Goal: Find specific page/section: Find specific page/section

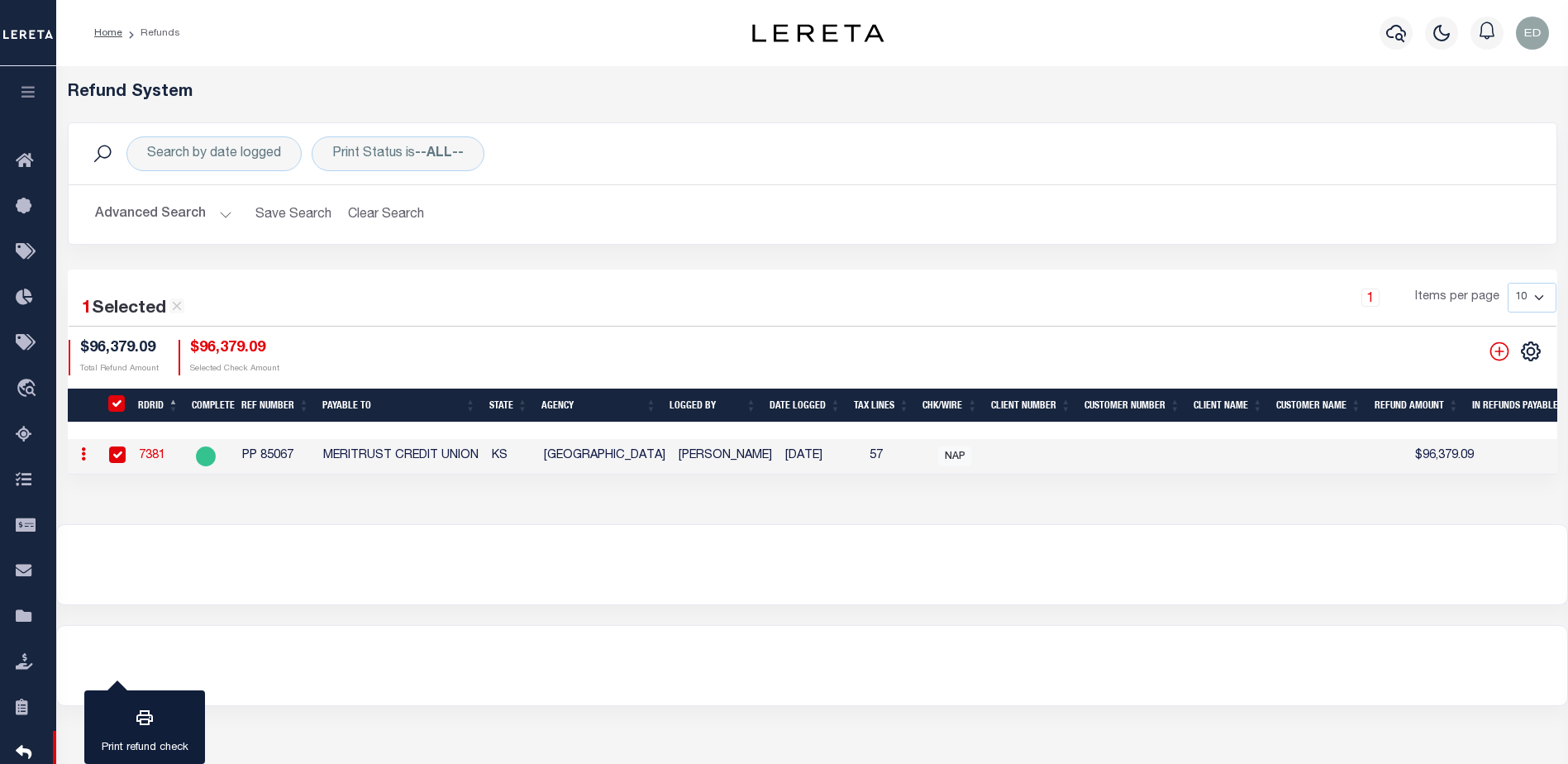
click at [225, 216] on button "Advanced Search" at bounding box center [164, 215] width 137 height 33
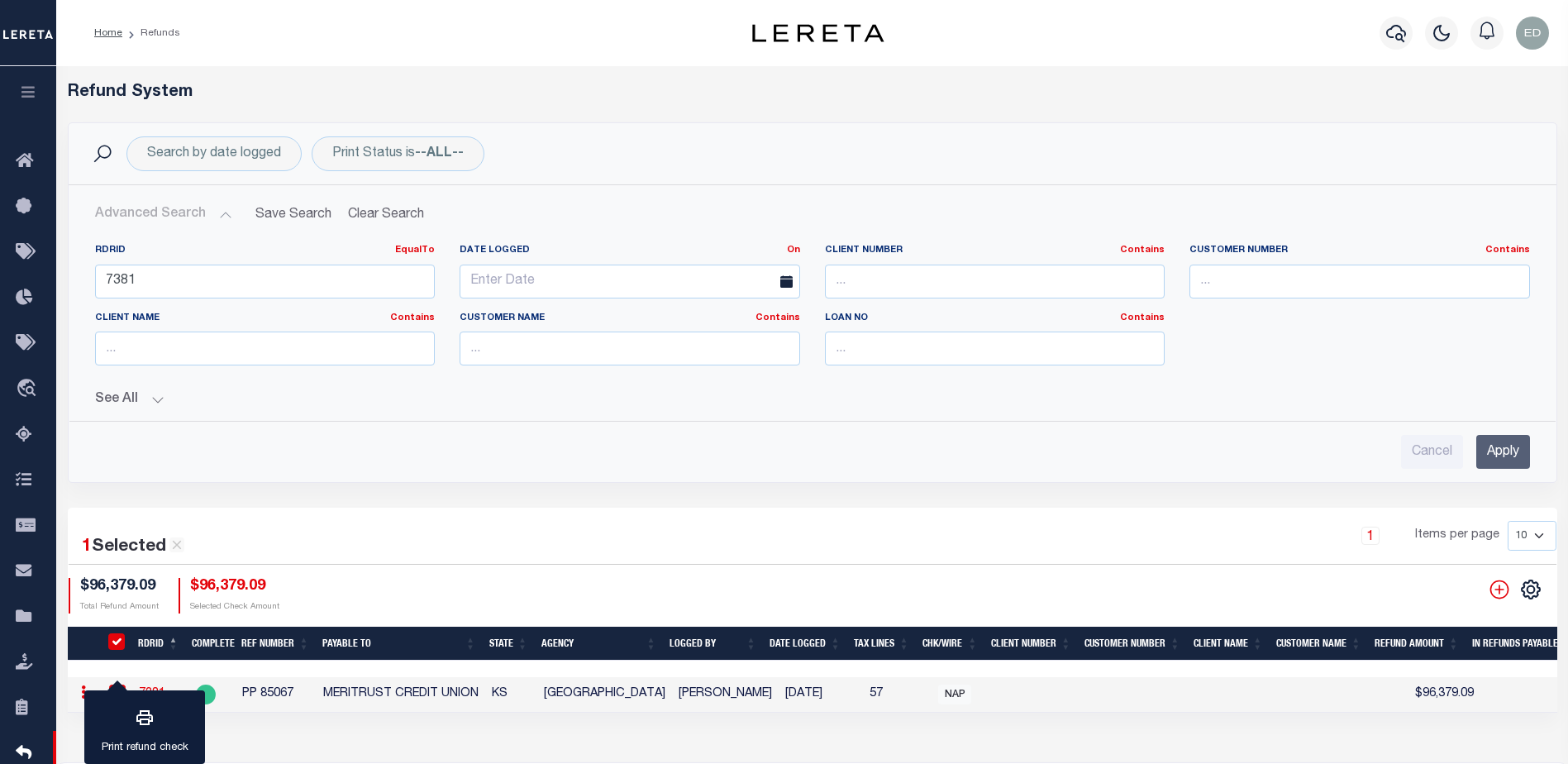
click at [1503, 454] on input "Apply" at bounding box center [1503, 452] width 54 height 34
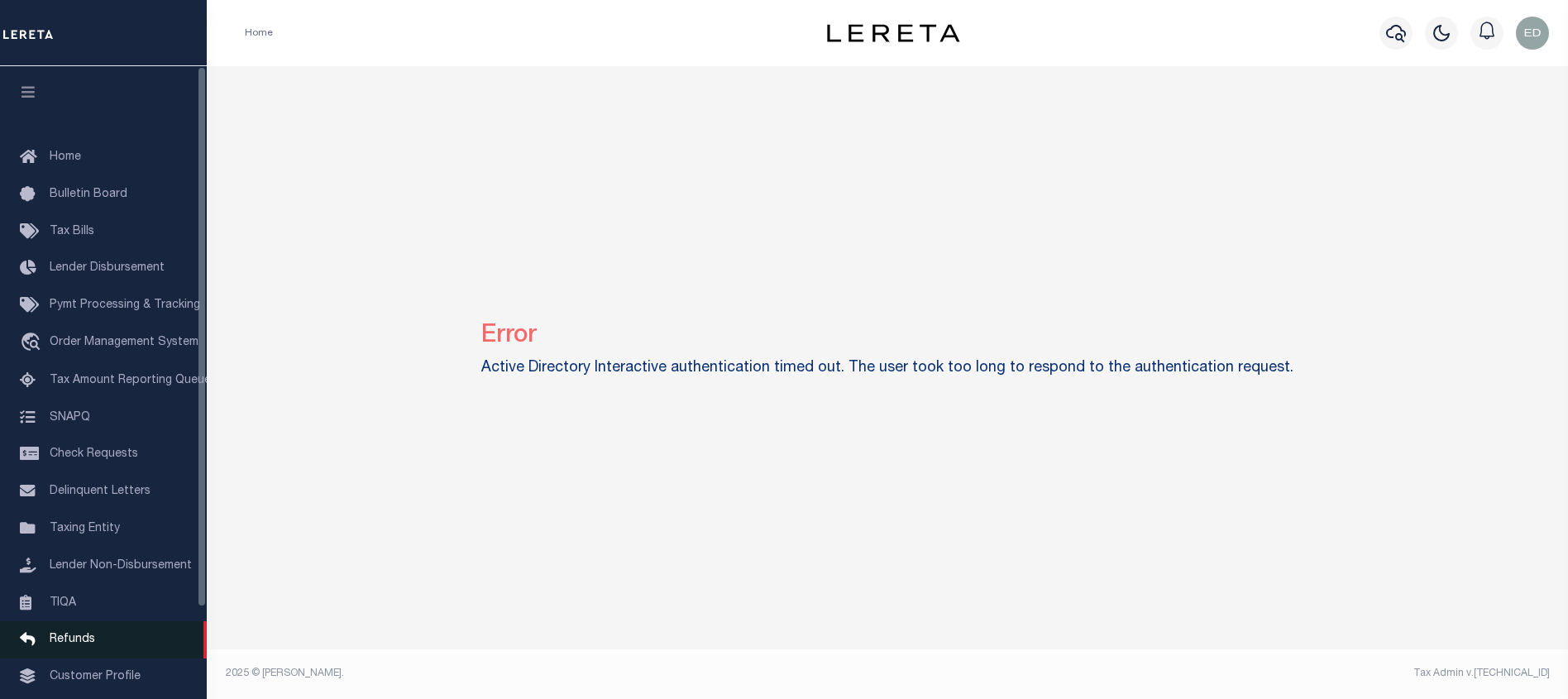
click at [87, 645] on span "Refunds" at bounding box center [72, 639] width 45 height 12
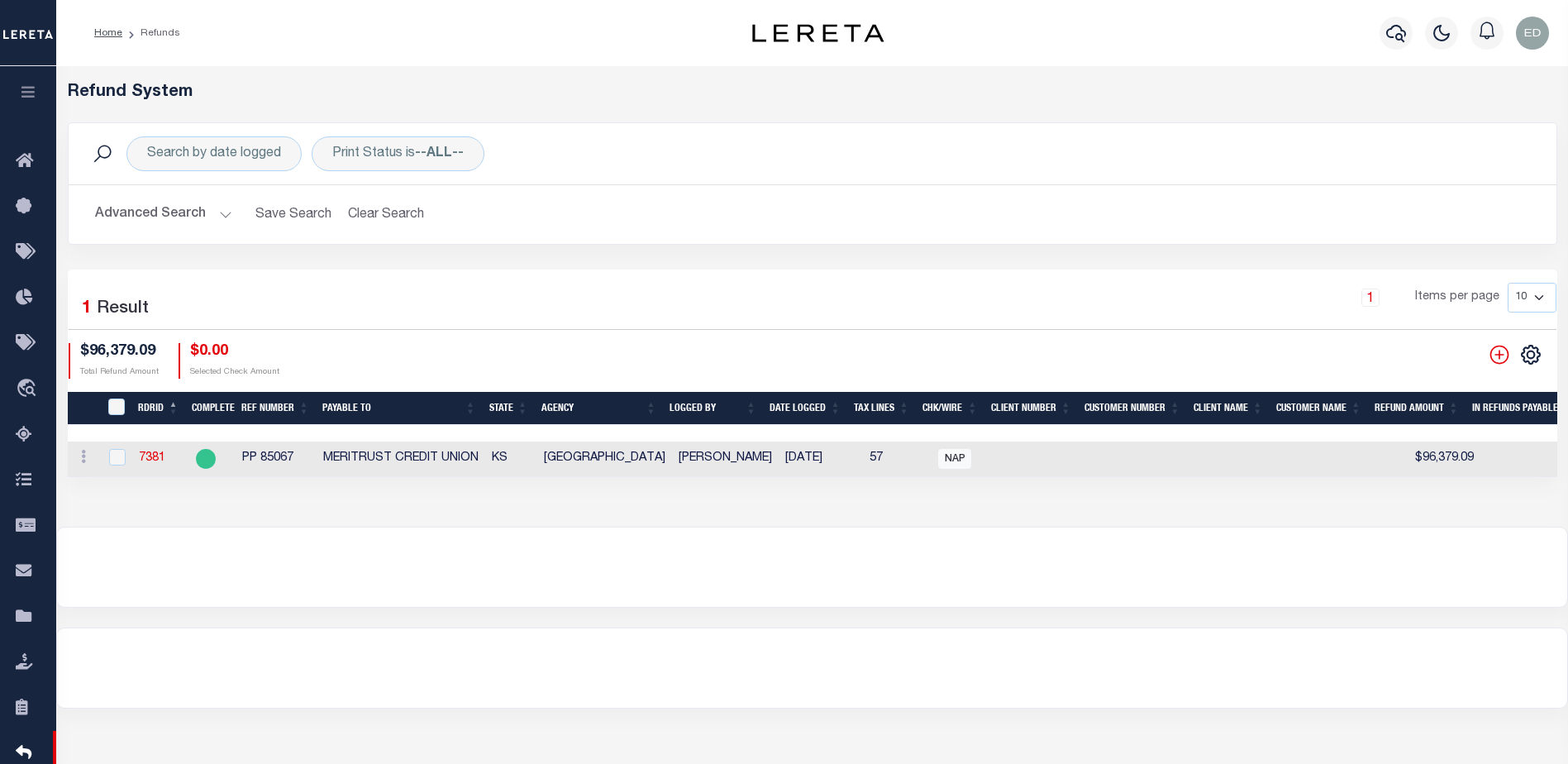
click at [220, 216] on button "Advanced Search" at bounding box center [164, 215] width 137 height 33
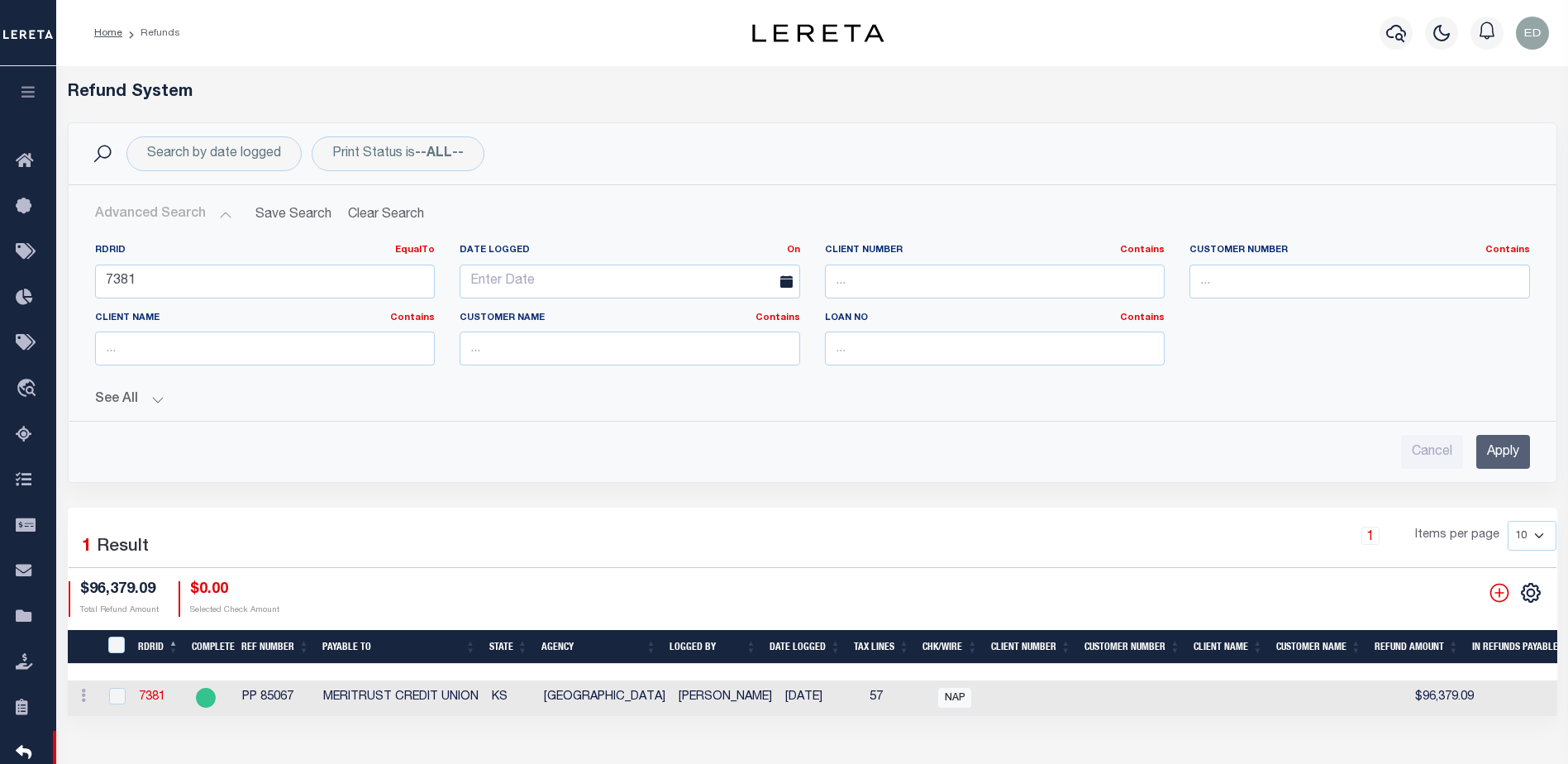
click at [1500, 451] on input "Apply" at bounding box center [1503, 452] width 54 height 34
